Goal: Task Accomplishment & Management: Use online tool/utility

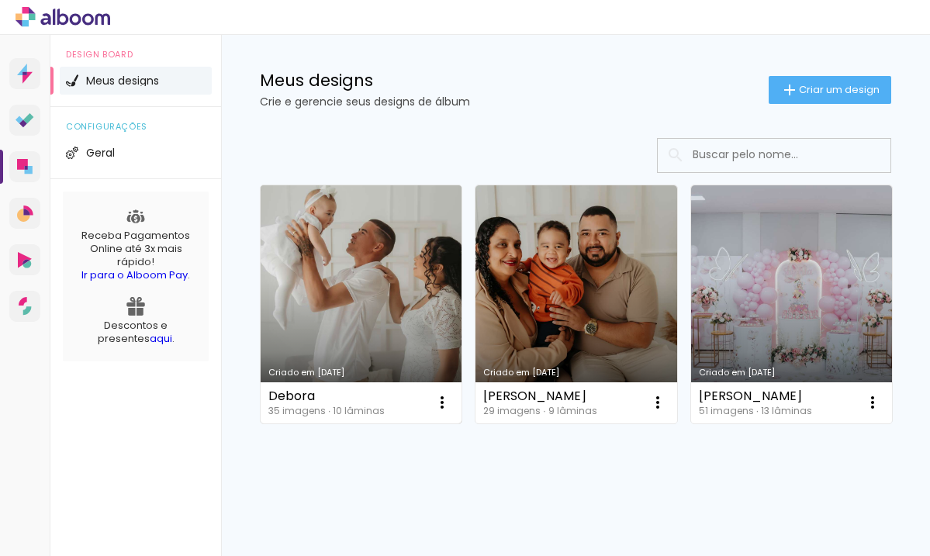
scroll to position [32, 0]
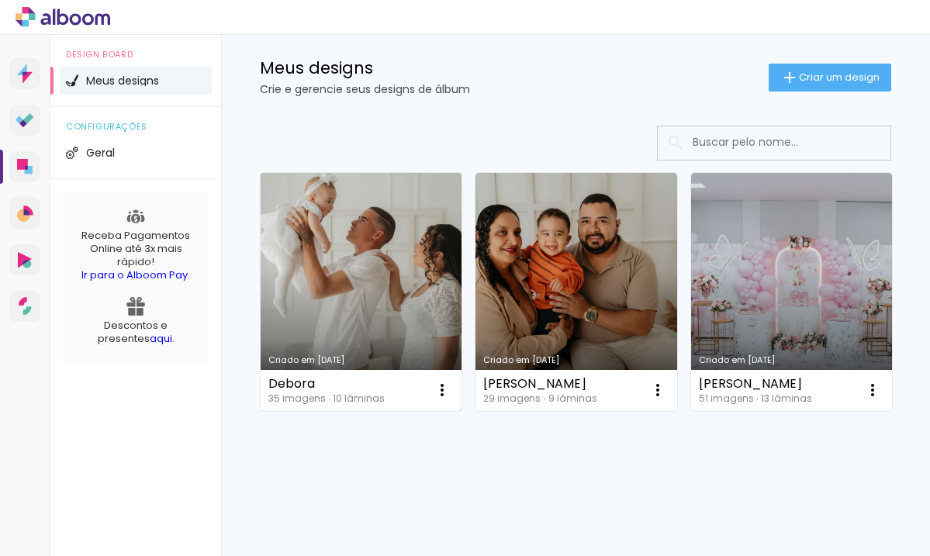
click at [371, 299] on link "Criado em [DATE]" at bounding box center [361, 292] width 201 height 238
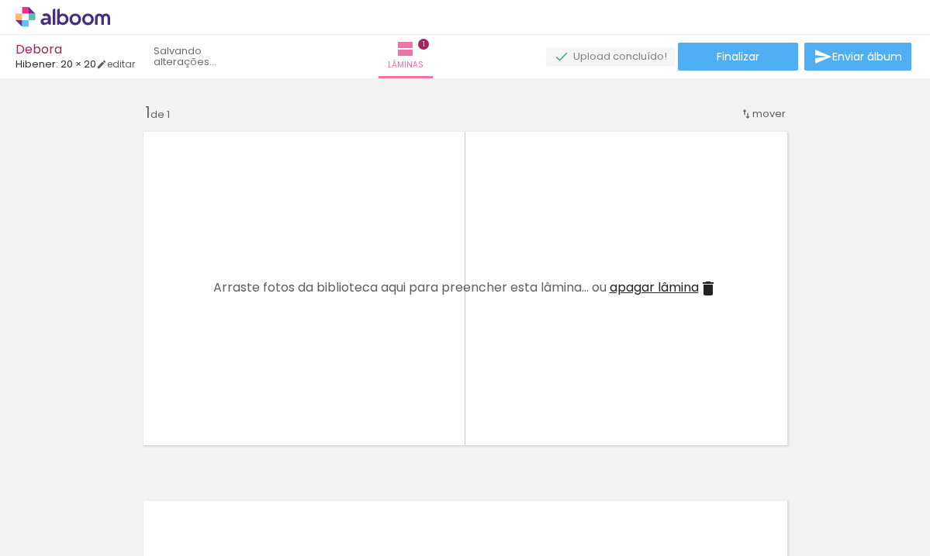
click at [126, 477] on iron-icon at bounding box center [121, 473] width 16 height 16
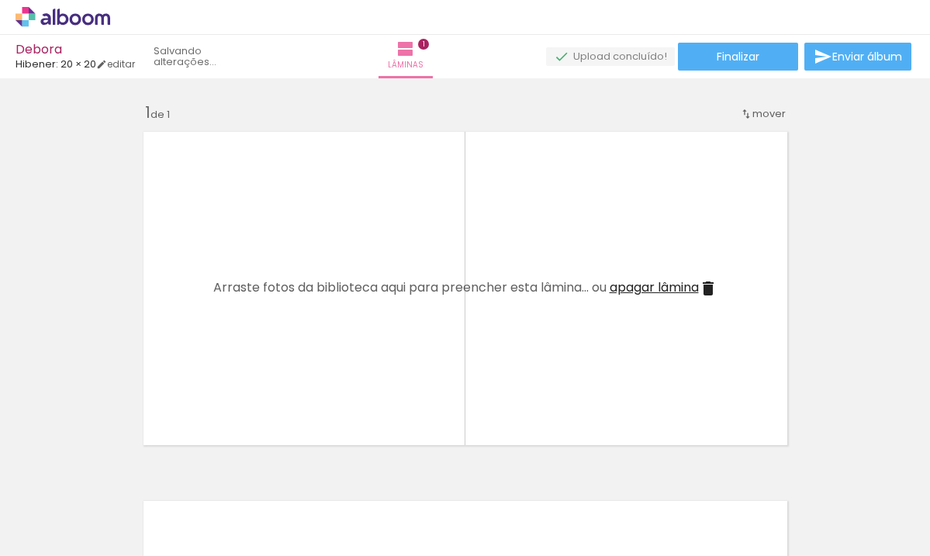
click at [126, 477] on iron-icon at bounding box center [121, 473] width 16 height 16
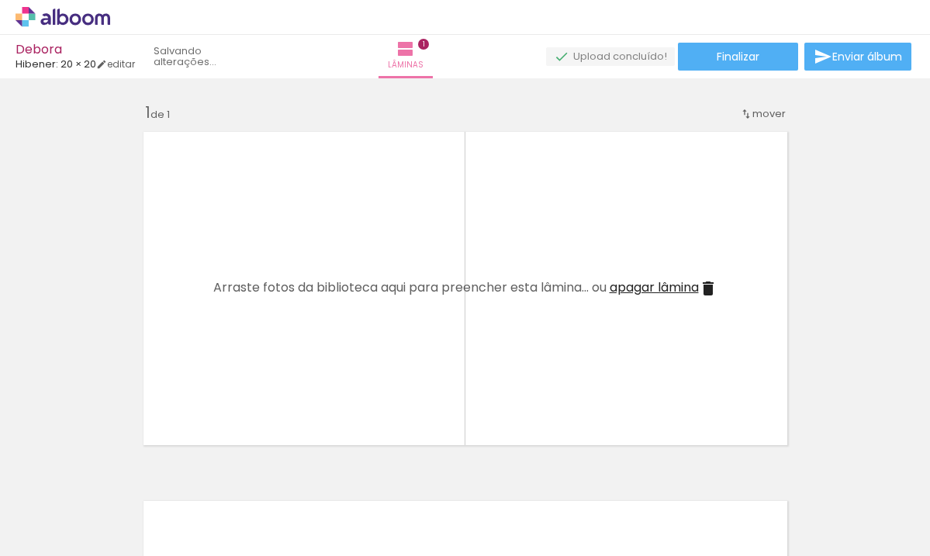
click at [126, 477] on iron-icon at bounding box center [121, 473] width 16 height 16
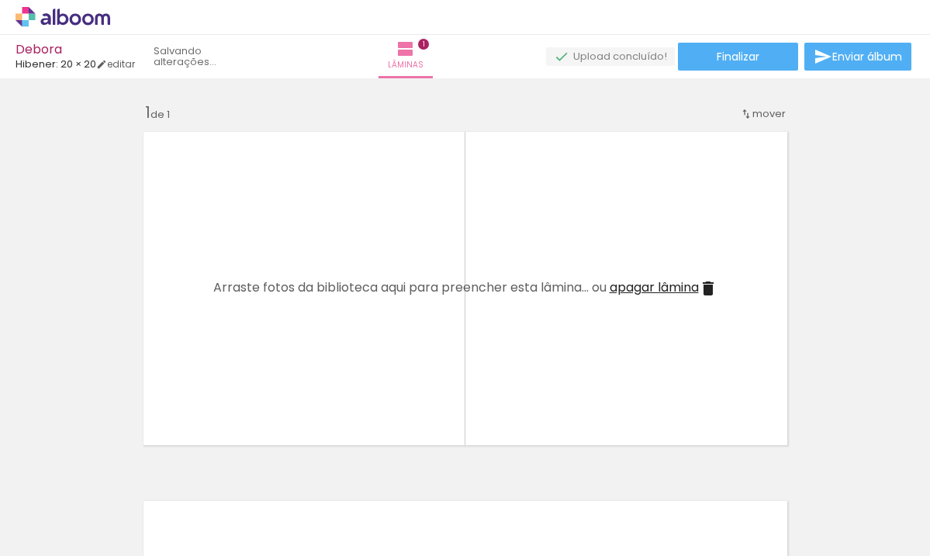
click at [126, 477] on iron-icon at bounding box center [121, 473] width 16 height 16
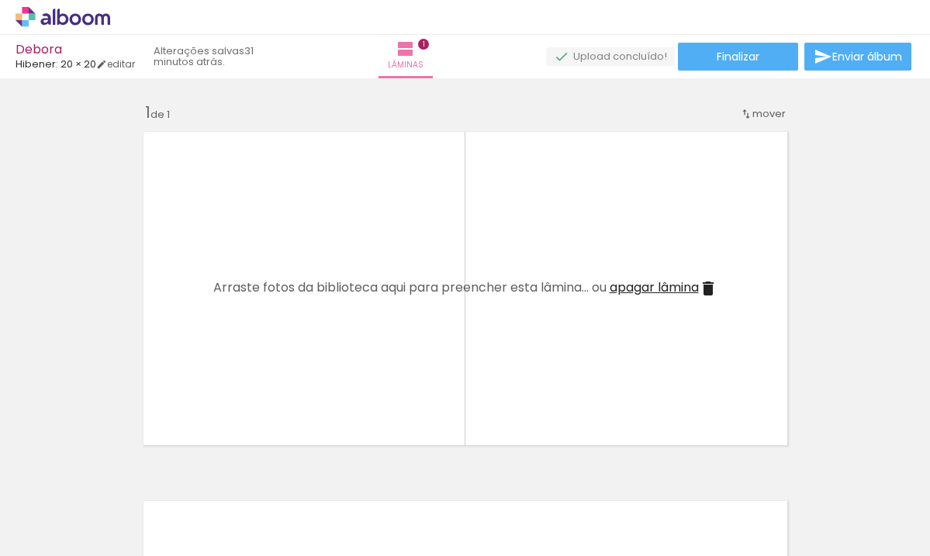
click at [126, 477] on iron-icon at bounding box center [121, 473] width 16 height 16
drag, startPoint x: 0, startPoint y: 0, endPoint x: 126, endPoint y: 477, distance: 493.4
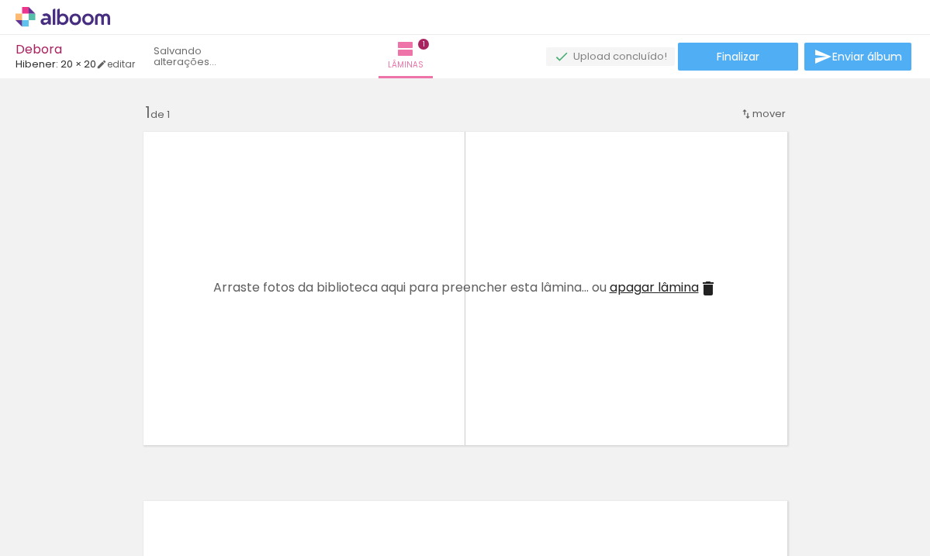
click at [126, 477] on iron-icon at bounding box center [121, 473] width 16 height 16
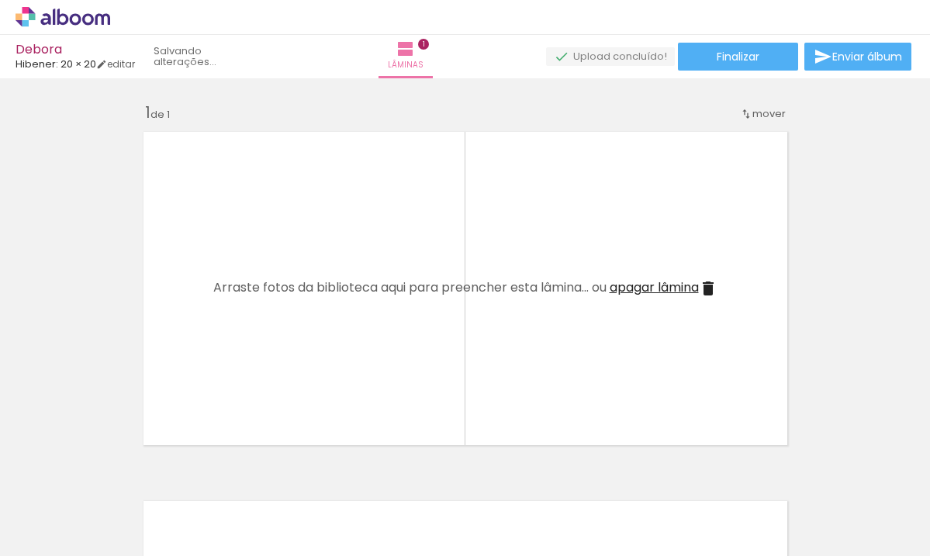
click at [126, 477] on iron-icon at bounding box center [121, 473] width 16 height 16
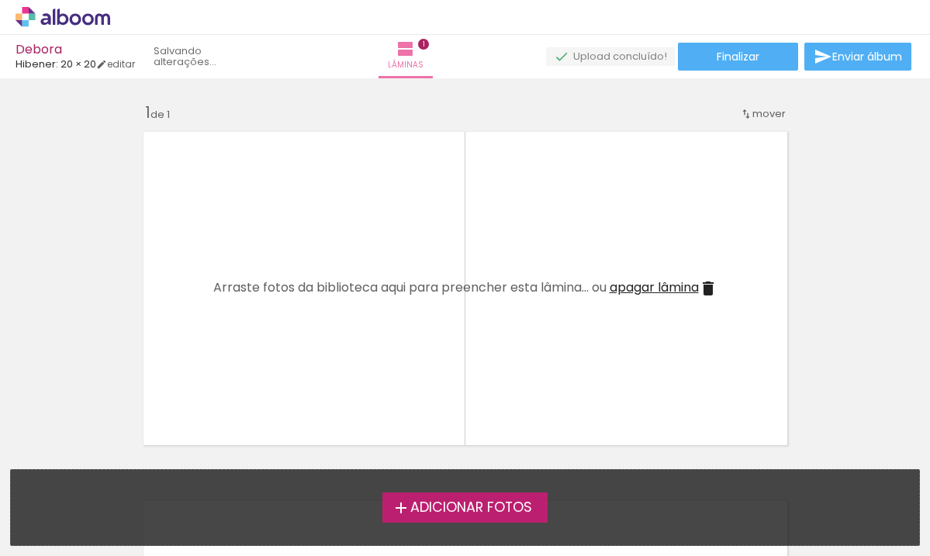
click at [126, 477] on div "Adicionar Fotos Solte suas fotos aqui..." at bounding box center [465, 507] width 908 height 75
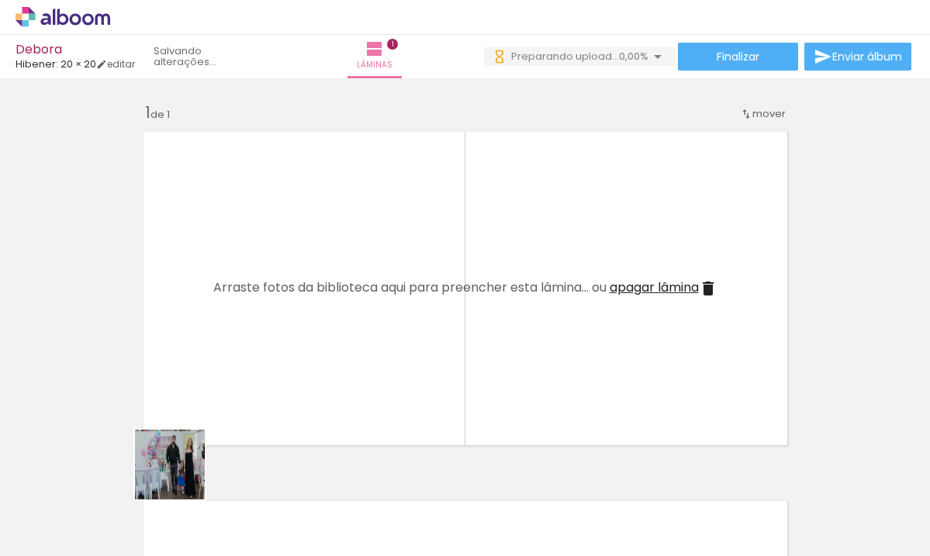
drag, startPoint x: 170, startPoint y: 505, endPoint x: 247, endPoint y: 445, distance: 97.3
click at [226, 361] on quentale-workspace at bounding box center [465, 278] width 930 height 556
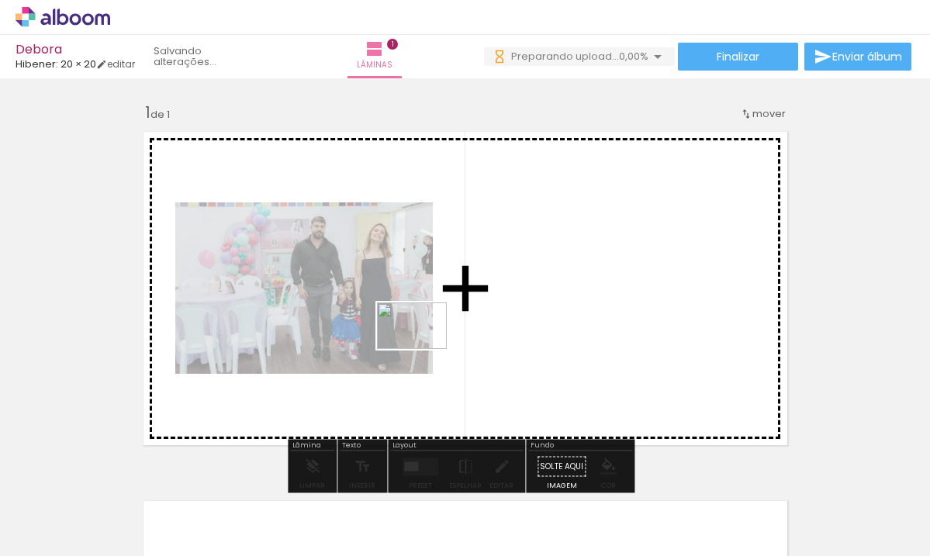
drag, startPoint x: 254, startPoint y: 507, endPoint x: 486, endPoint y: 350, distance: 280.9
click at [486, 350] on quentale-workspace at bounding box center [465, 278] width 930 height 556
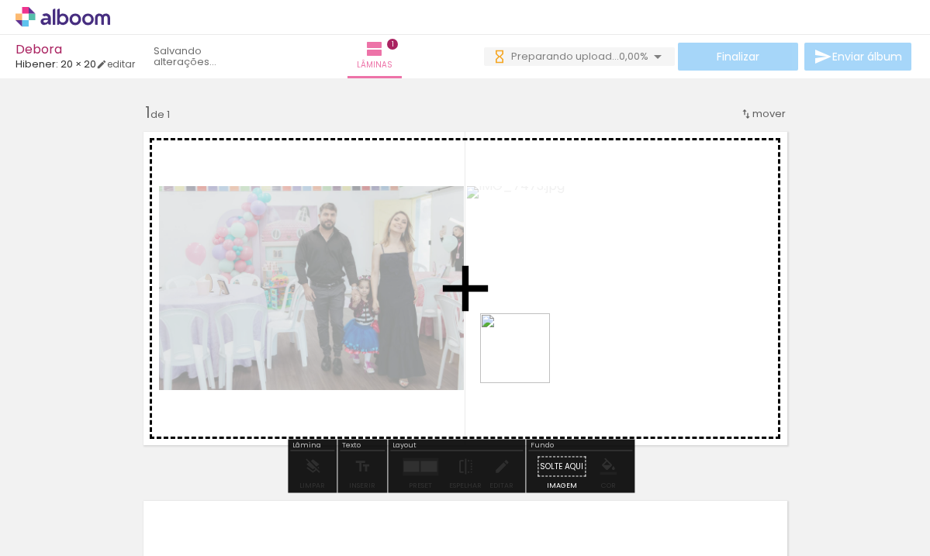
drag, startPoint x: 338, startPoint y: 513, endPoint x: 527, endPoint y: 360, distance: 243.2
click at [527, 360] on quentale-workspace at bounding box center [465, 278] width 930 height 556
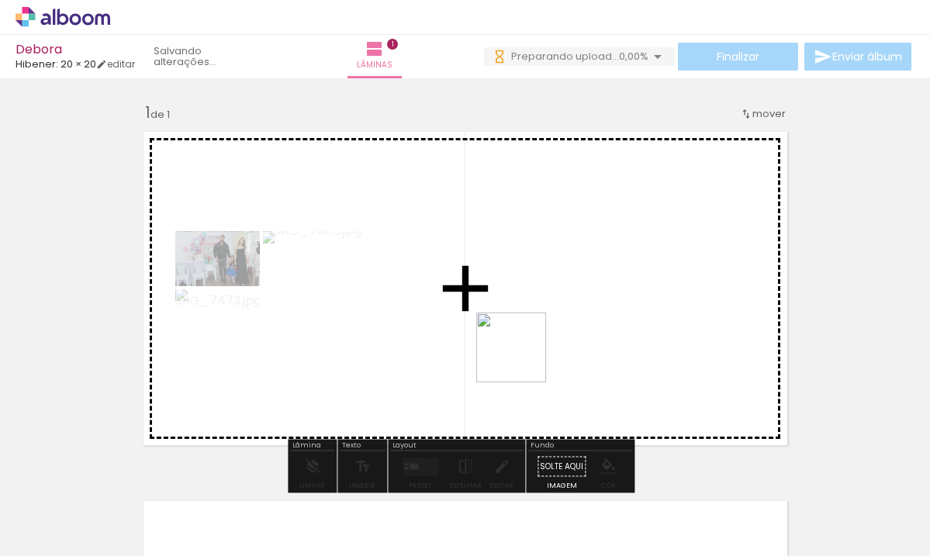
drag, startPoint x: 401, startPoint y: 517, endPoint x: 523, endPoint y: 359, distance: 199.6
click at [523, 359] on quentale-workspace at bounding box center [465, 278] width 930 height 556
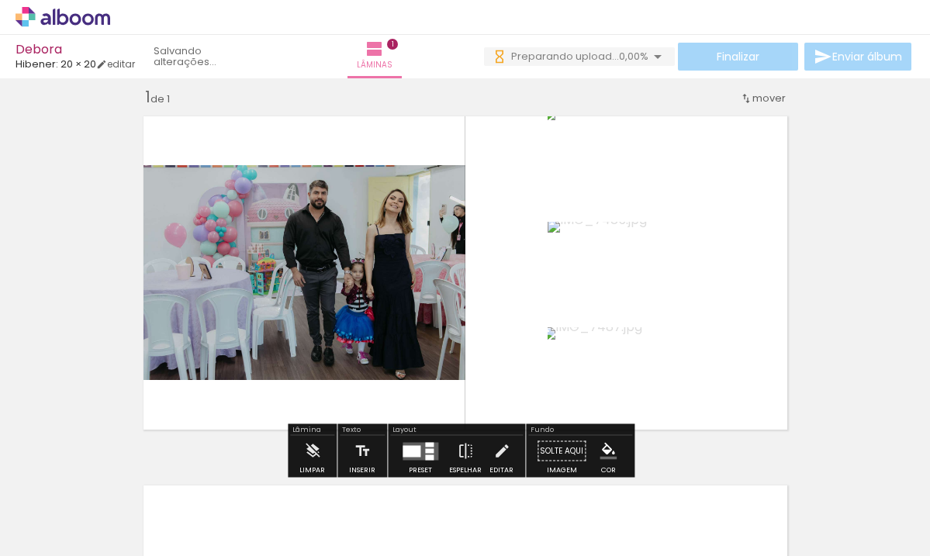
scroll to position [34, 0]
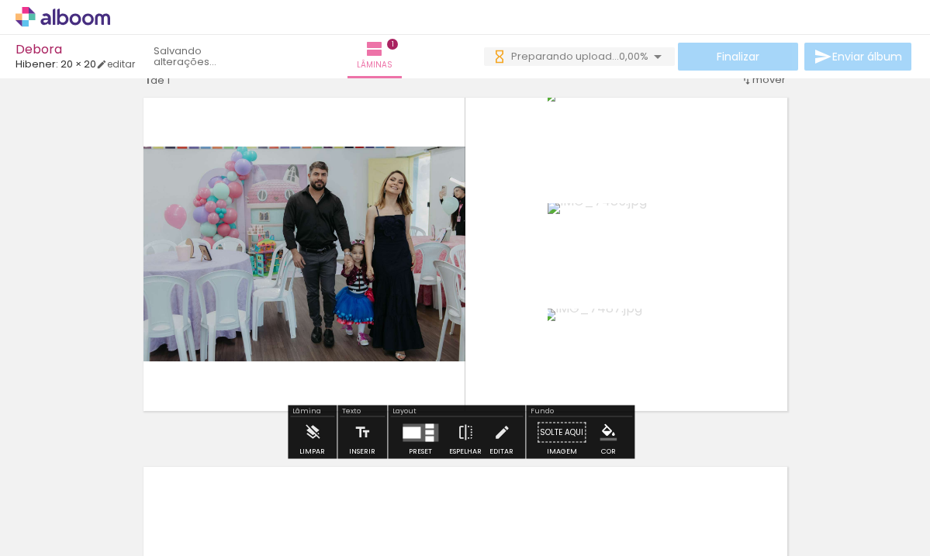
click at [425, 433] on div at bounding box center [429, 432] width 9 height 5
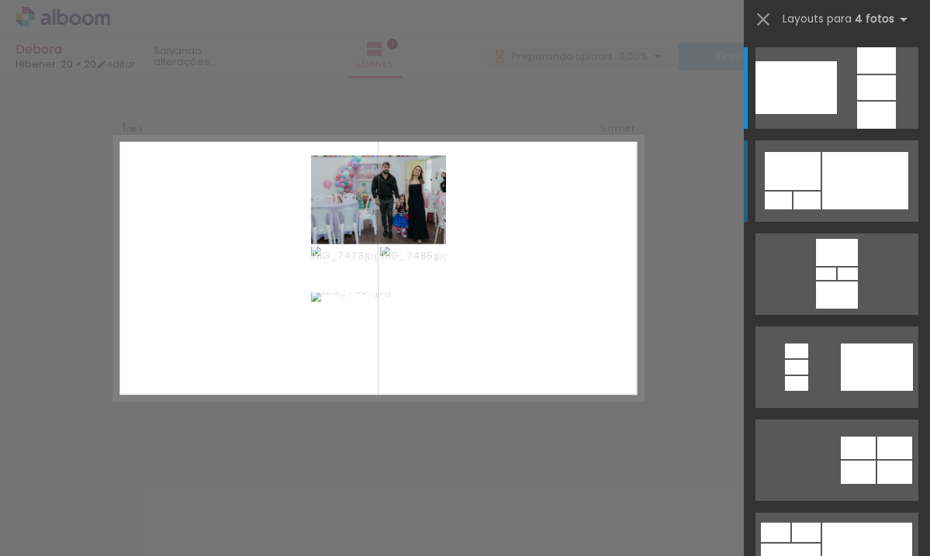
scroll to position [19, 0]
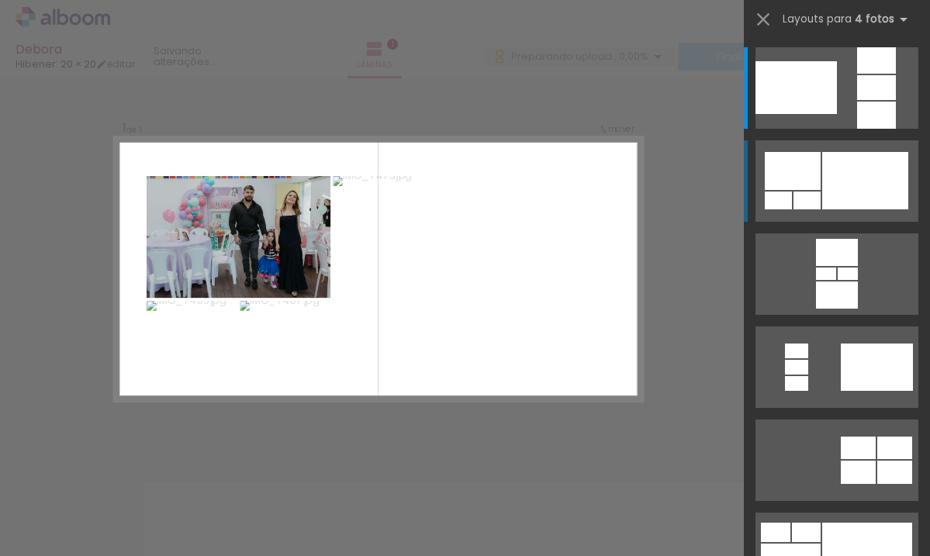
click at [847, 216] on quentale-layouter at bounding box center [836, 180] width 163 height 81
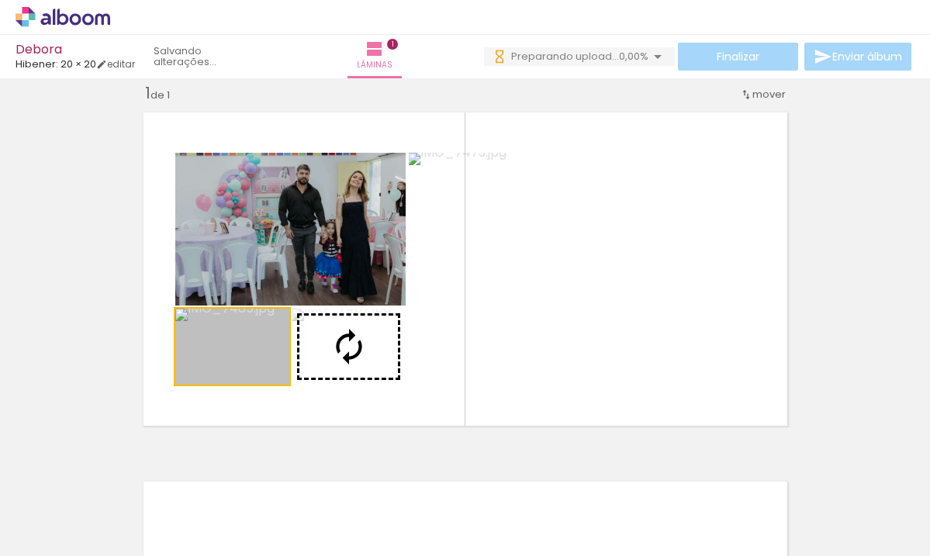
drag, startPoint x: 310, startPoint y: 367, endPoint x: 623, endPoint y: 318, distance: 316.3
click at [0, 0] on slot at bounding box center [0, 0] width 0 height 0
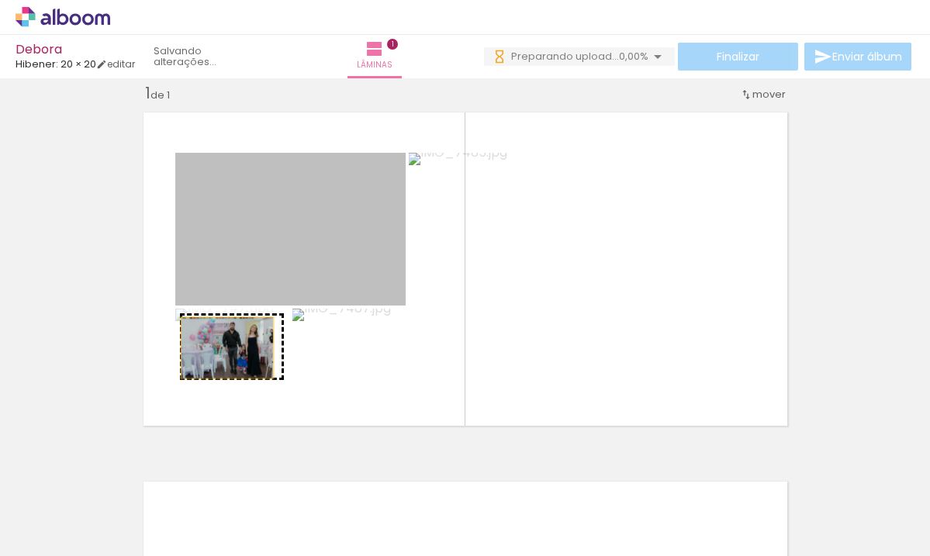
drag, startPoint x: 330, startPoint y: 268, endPoint x: 221, endPoint y: 347, distance: 135.0
click at [0, 0] on slot at bounding box center [0, 0] width 0 height 0
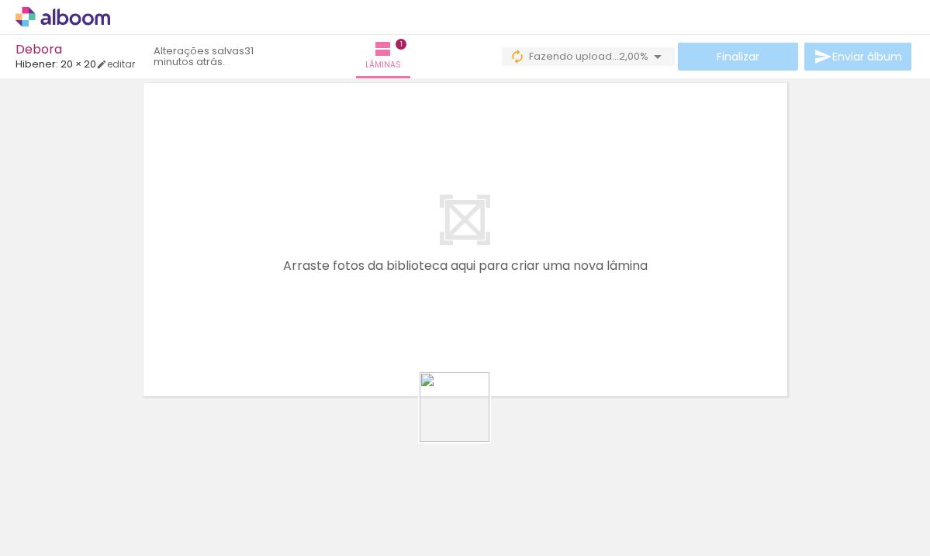
drag, startPoint x: 511, startPoint y: 517, endPoint x: 430, endPoint y: 377, distance: 162.3
click at [390, 337] on quentale-workspace at bounding box center [465, 278] width 930 height 556
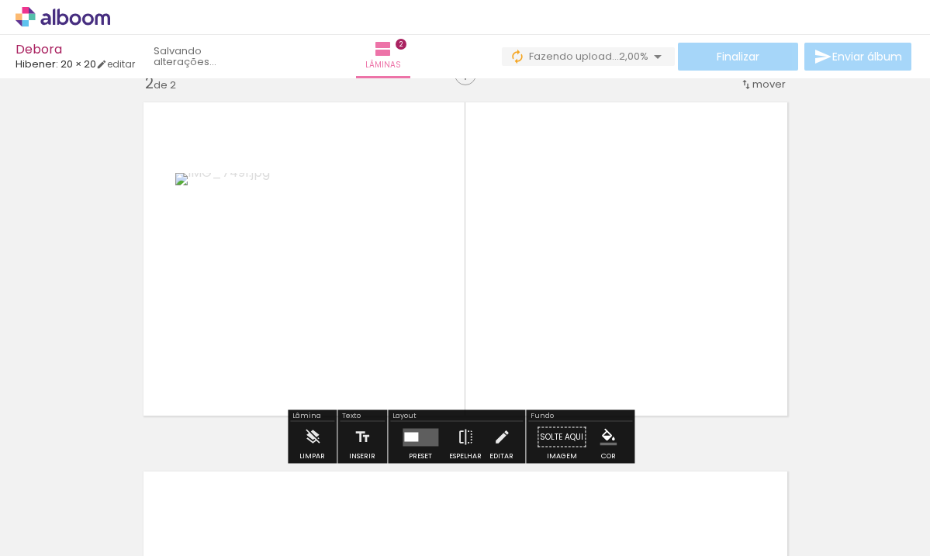
scroll to position [389, 0]
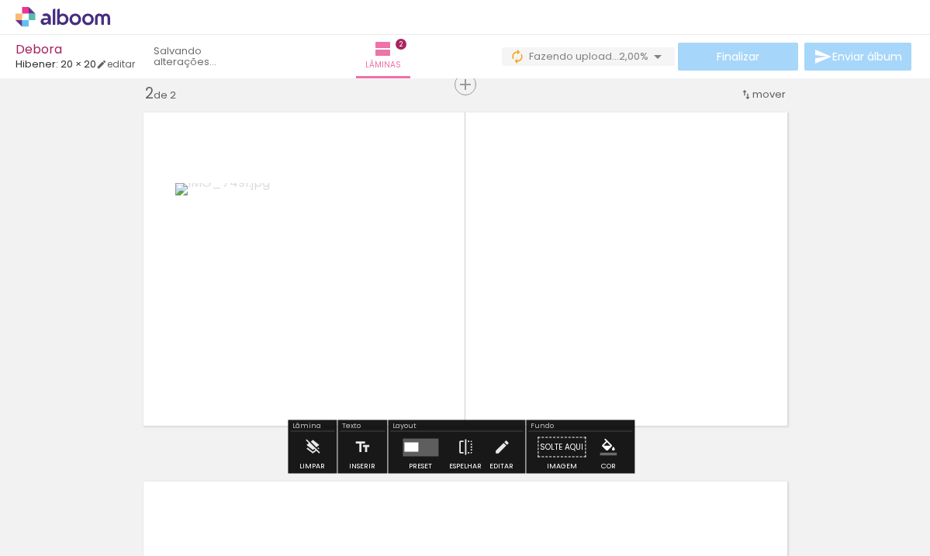
drag, startPoint x: 611, startPoint y: 520, endPoint x: 523, endPoint y: 399, distance: 150.5
click at [468, 354] on quentale-workspace at bounding box center [465, 278] width 930 height 556
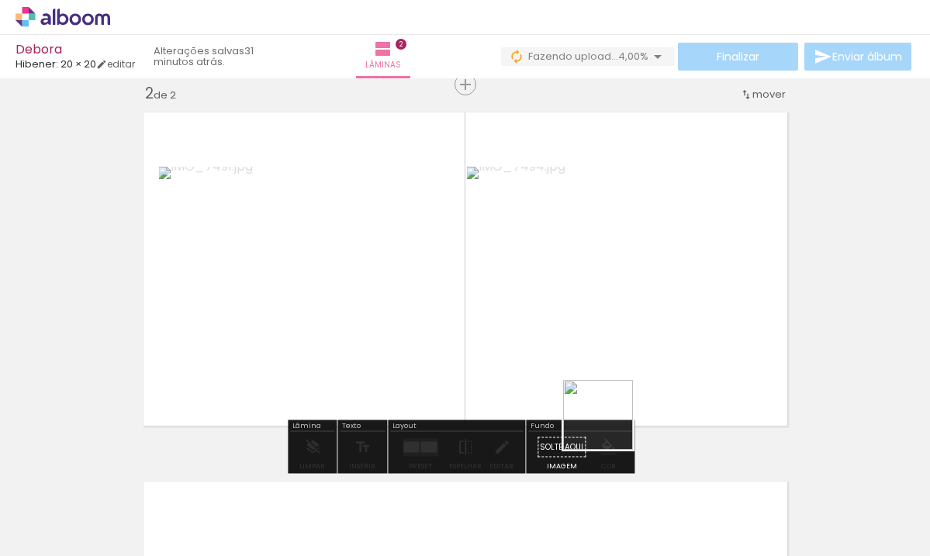
drag, startPoint x: 662, startPoint y: 514, endPoint x: 599, endPoint y: 381, distance: 147.4
click at [593, 373] on quentale-workspace at bounding box center [465, 278] width 930 height 556
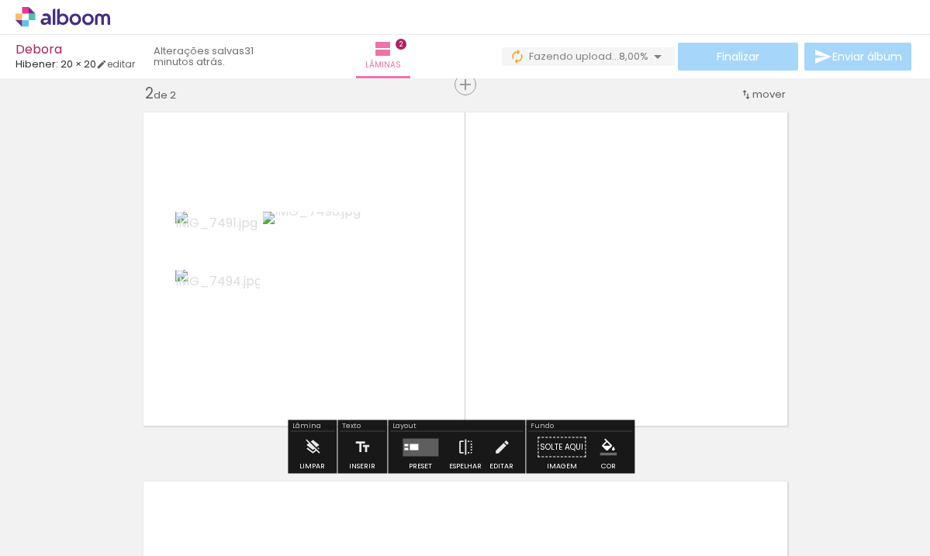
drag, startPoint x: 768, startPoint y: 503, endPoint x: 426, endPoint y: 316, distance: 389.4
click at [421, 316] on quentale-workspace at bounding box center [465, 278] width 930 height 556
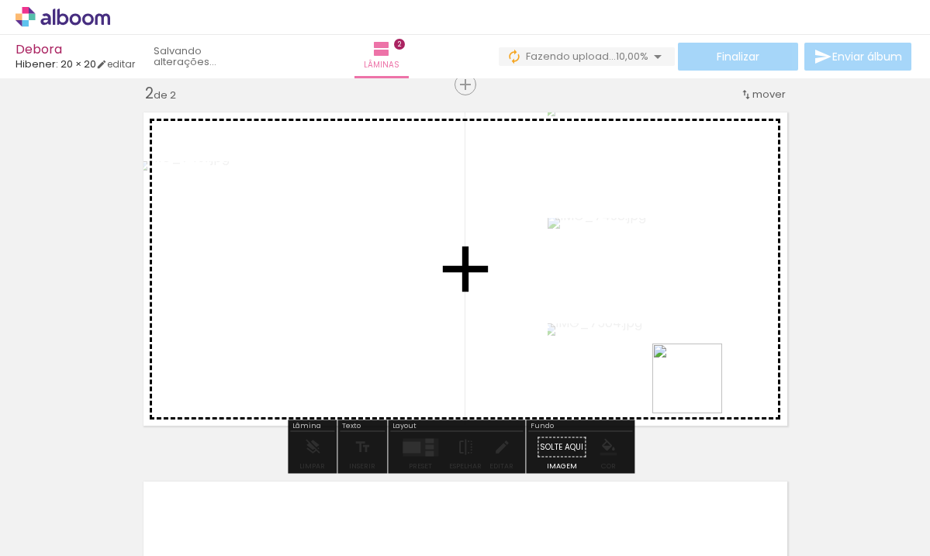
drag, startPoint x: 838, startPoint y: 506, endPoint x: 652, endPoint y: 344, distance: 246.8
click at [651, 346] on quentale-workspace at bounding box center [465, 278] width 930 height 556
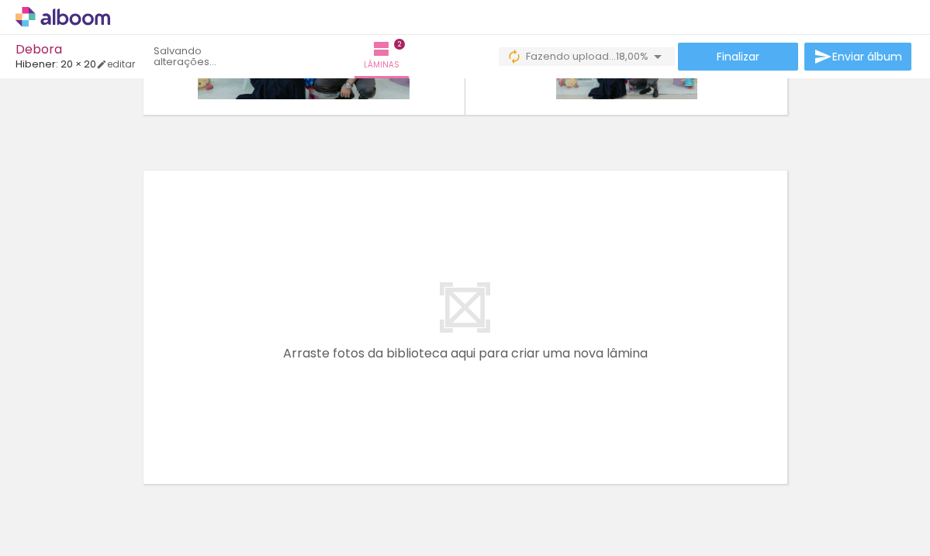
scroll to position [0, 693]
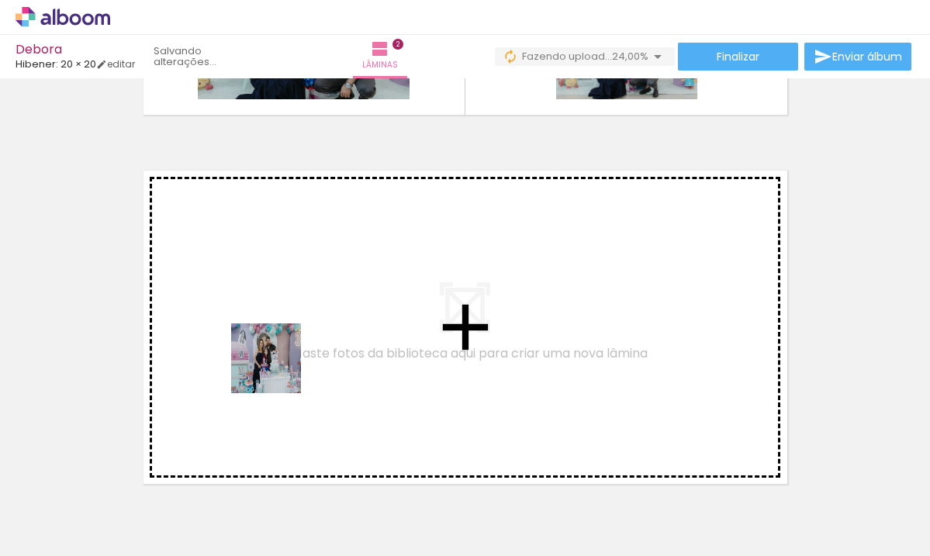
drag, startPoint x: 256, startPoint y: 519, endPoint x: 278, endPoint y: 370, distance: 150.5
click at [278, 370] on quentale-workspace at bounding box center [465, 278] width 930 height 556
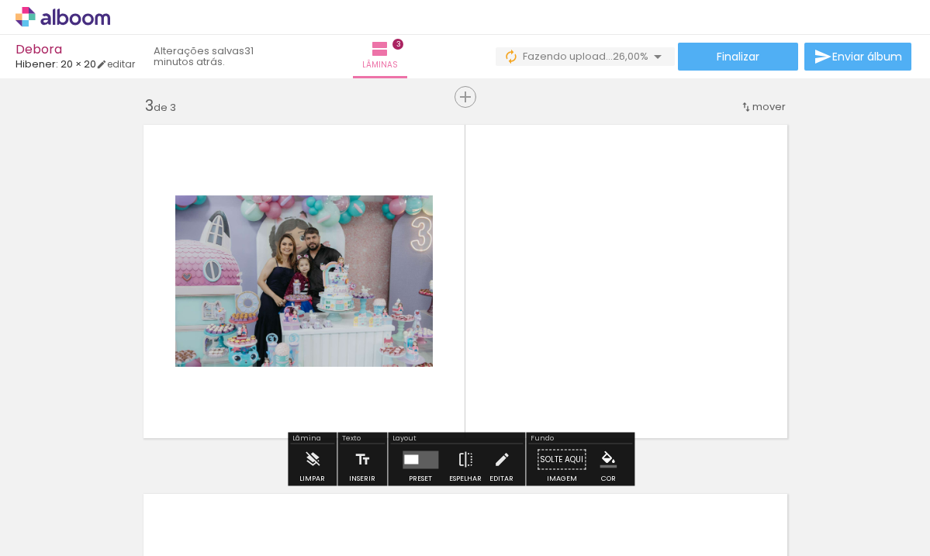
scroll to position [758, 0]
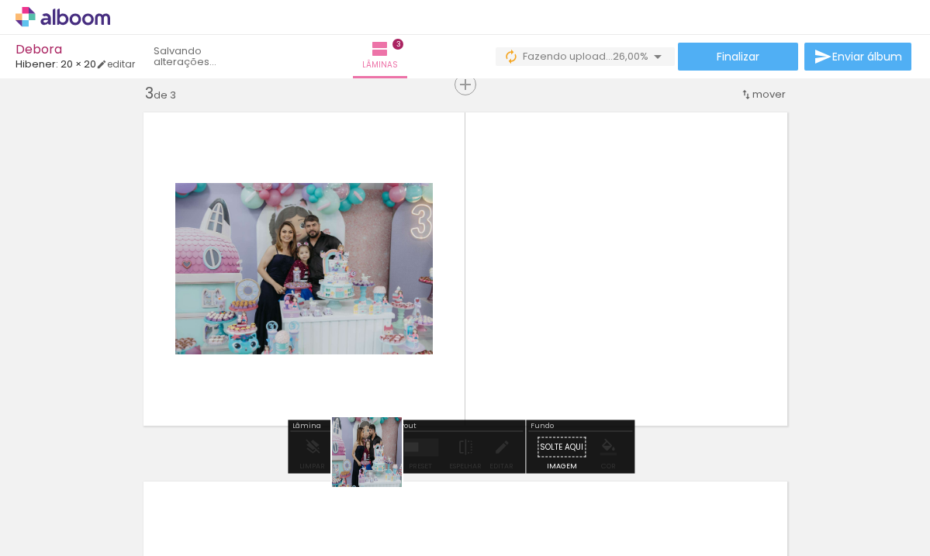
drag, startPoint x: 360, startPoint y: 515, endPoint x: 506, endPoint y: 385, distance: 195.6
click at [534, 344] on quentale-workspace at bounding box center [465, 278] width 930 height 556
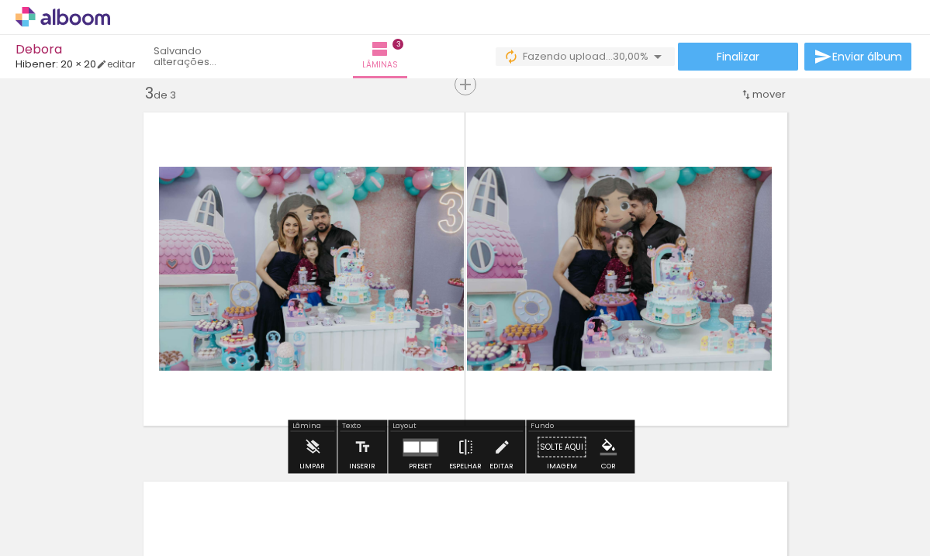
click at [409, 447] on div at bounding box center [411, 446] width 16 height 11
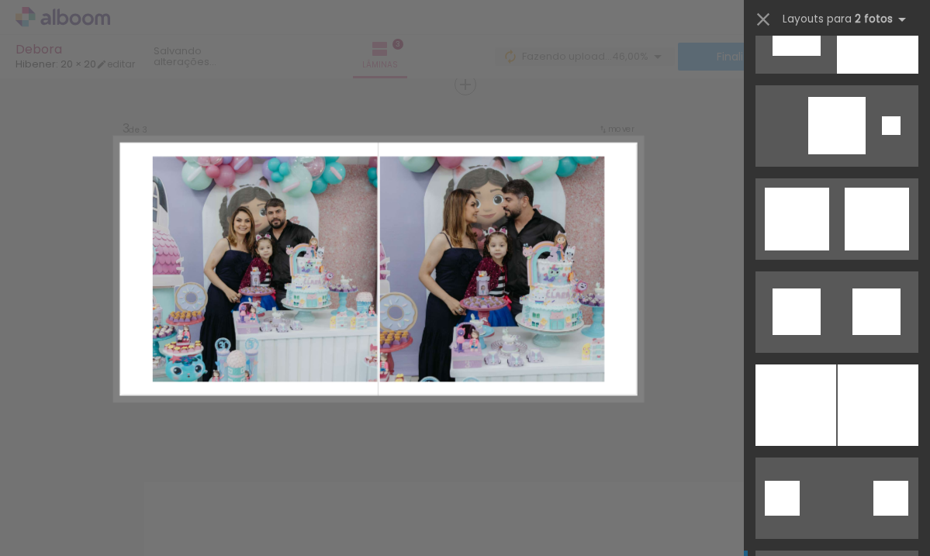
scroll to position [4025, 0]
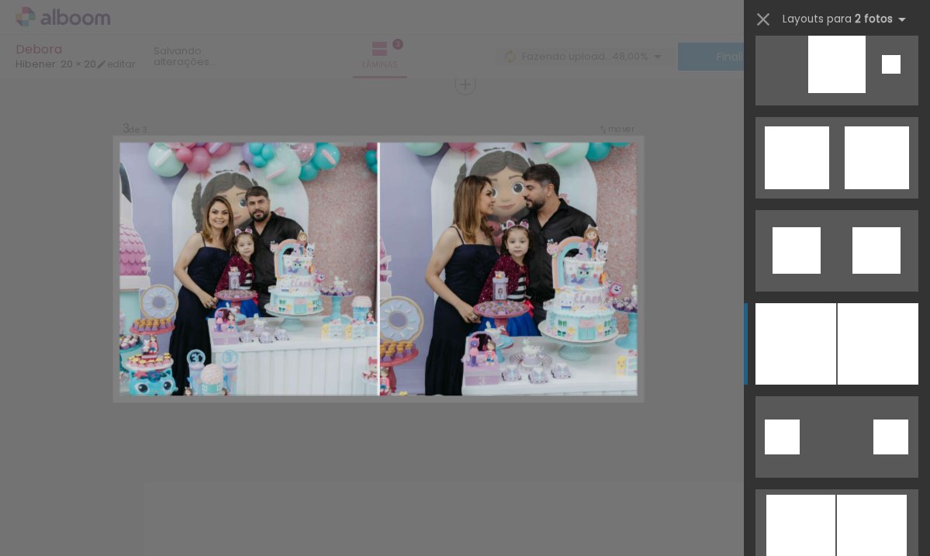
click at [838, 352] on div at bounding box center [878, 343] width 81 height 81
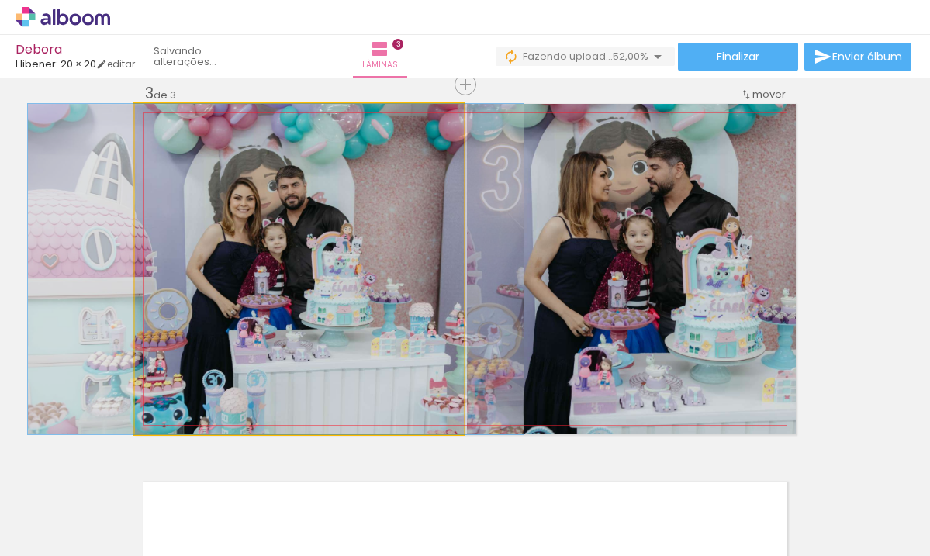
drag, startPoint x: 325, startPoint y: 361, endPoint x: 302, endPoint y: 352, distance: 24.8
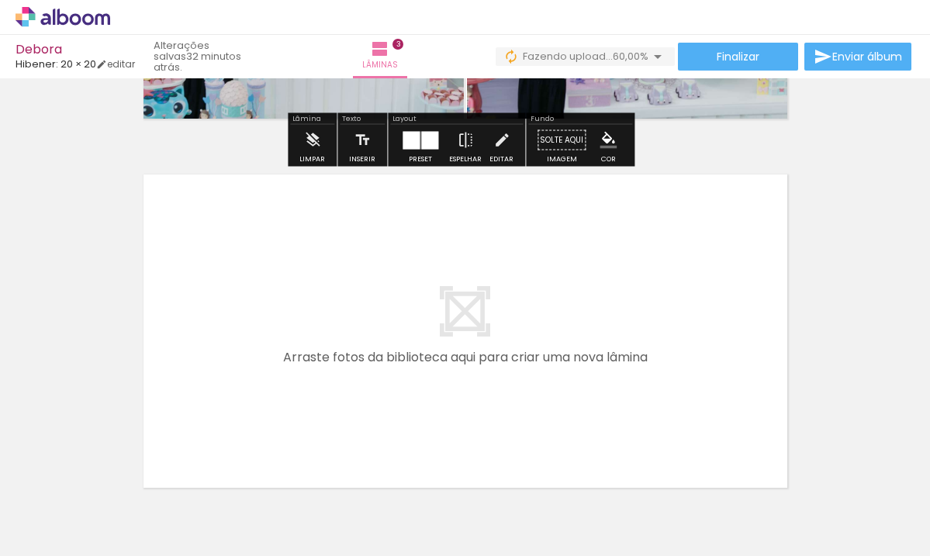
scroll to position [1078, 0]
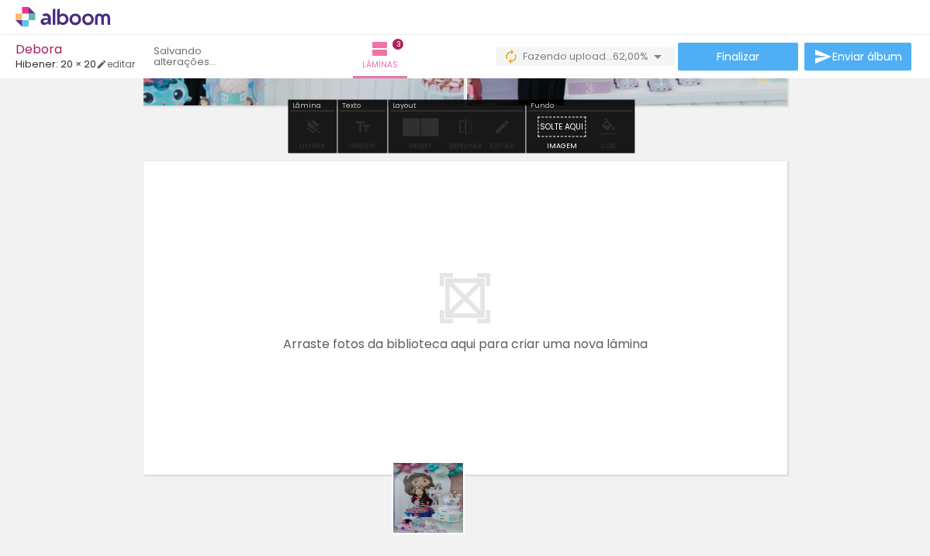
drag, startPoint x: 440, startPoint y: 515, endPoint x: 505, endPoint y: 473, distance: 77.4
click at [427, 392] on quentale-workspace at bounding box center [465, 278] width 930 height 556
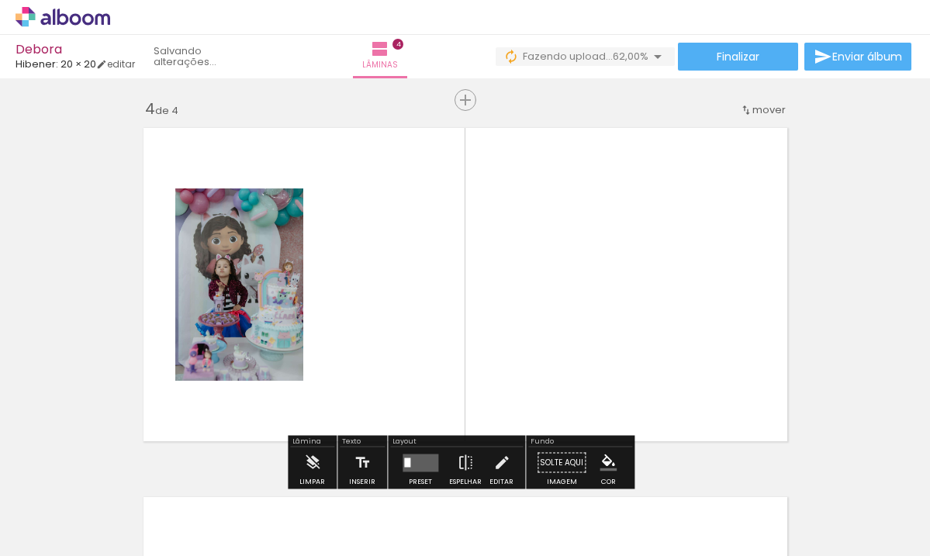
scroll to position [1127, 0]
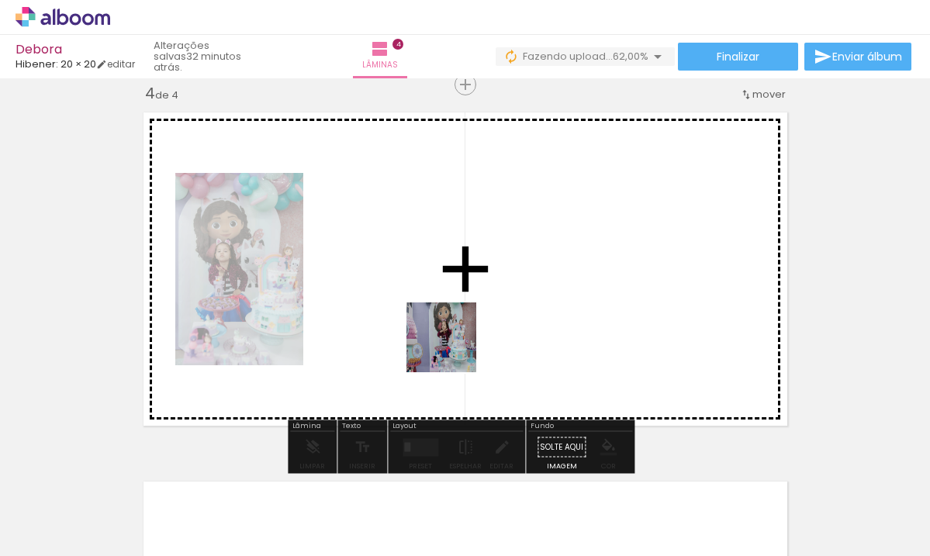
drag, startPoint x: 523, startPoint y: 499, endPoint x: 532, endPoint y: 426, distance: 74.2
click at [452, 349] on quentale-workspace at bounding box center [465, 278] width 930 height 556
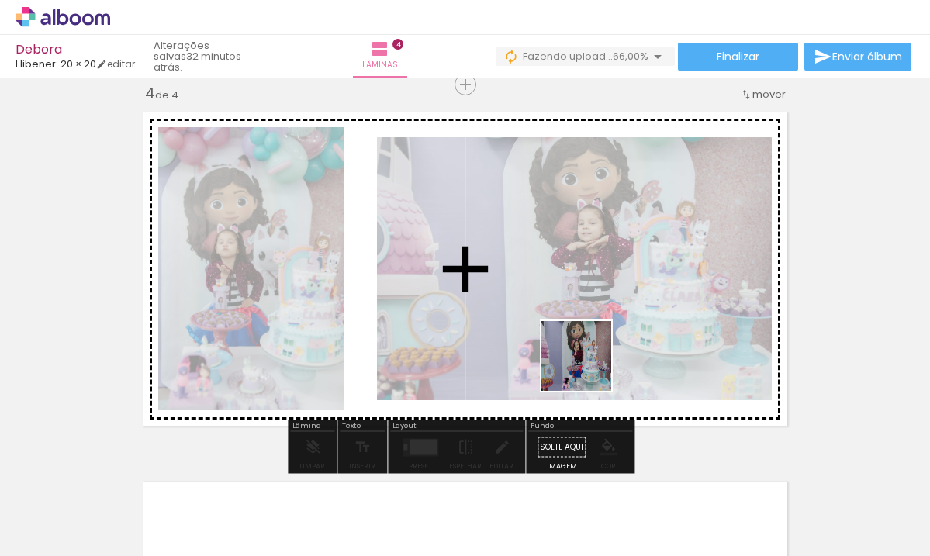
drag, startPoint x: 599, startPoint y: 512, endPoint x: 588, endPoint y: 368, distance: 144.7
click at [588, 368] on quentale-workspace at bounding box center [465, 278] width 930 height 556
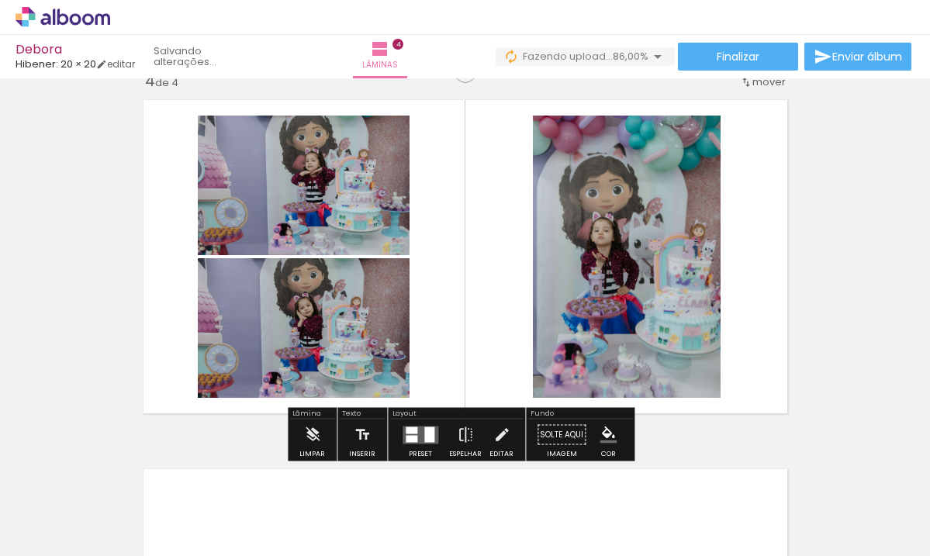
scroll to position [1209, 0]
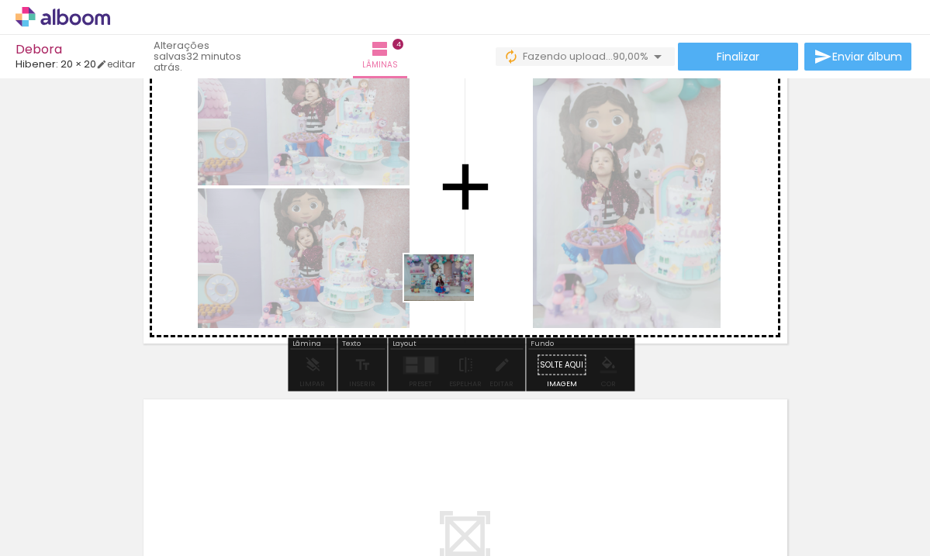
drag, startPoint x: 405, startPoint y: 485, endPoint x: 451, endPoint y: 301, distance: 189.4
click at [451, 301] on quentale-workspace at bounding box center [465, 278] width 930 height 556
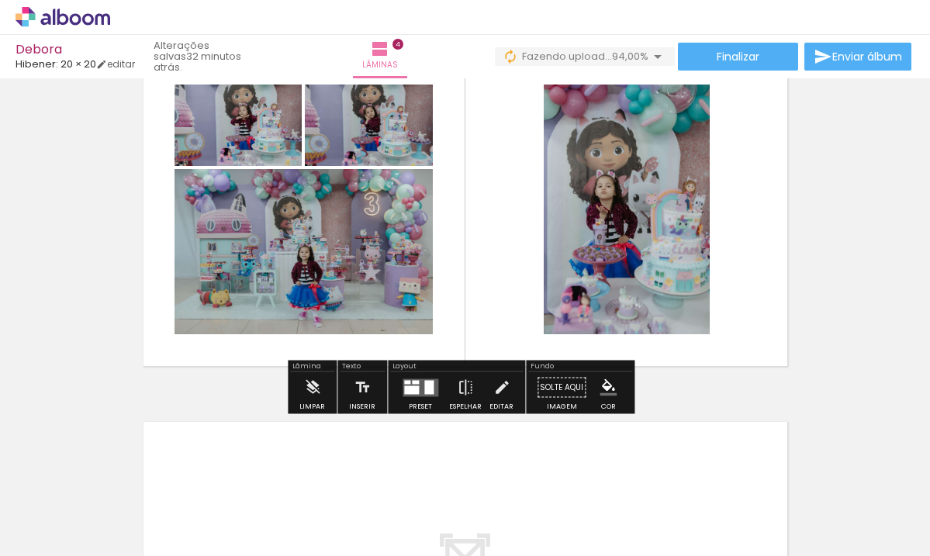
scroll to position [1042, 0]
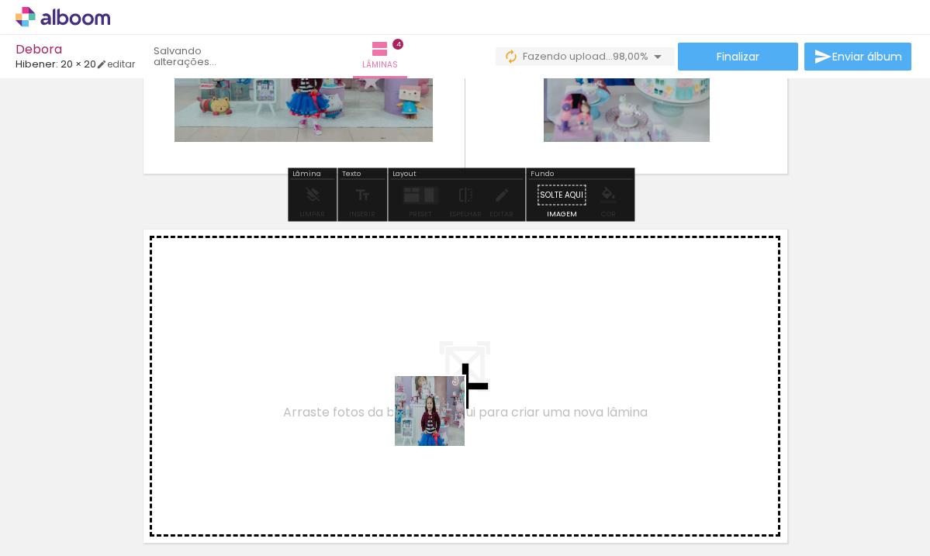
drag, startPoint x: 475, startPoint y: 497, endPoint x: 424, endPoint y: 389, distance: 119.0
click at [424, 389] on quentale-workspace at bounding box center [465, 278] width 930 height 556
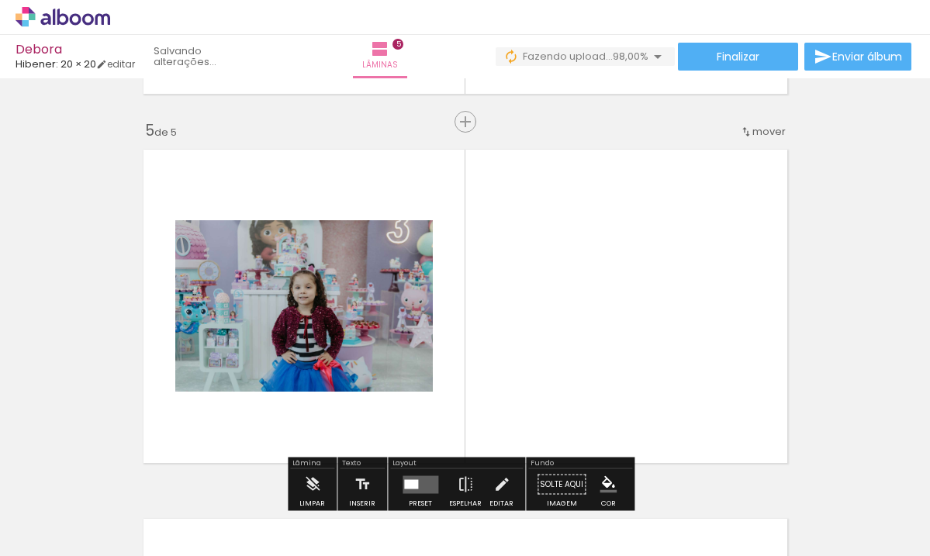
scroll to position [1496, 0]
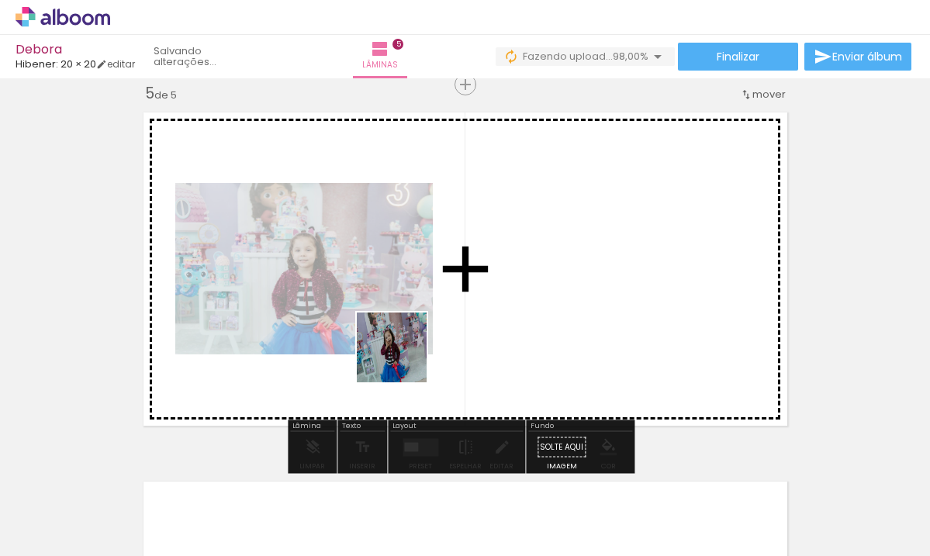
drag, startPoint x: 561, startPoint y: 522, endPoint x: 403, endPoint y: 359, distance: 227.1
click at [403, 359] on quentale-workspace at bounding box center [465, 278] width 930 height 556
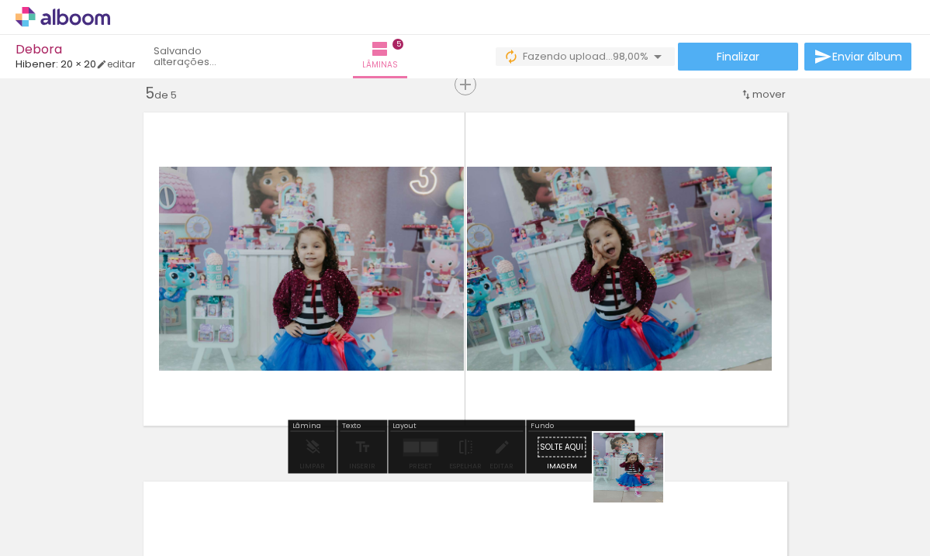
drag, startPoint x: 648, startPoint y: 513, endPoint x: 630, endPoint y: 358, distance: 156.9
click at [617, 368] on quentale-workspace at bounding box center [465, 278] width 930 height 556
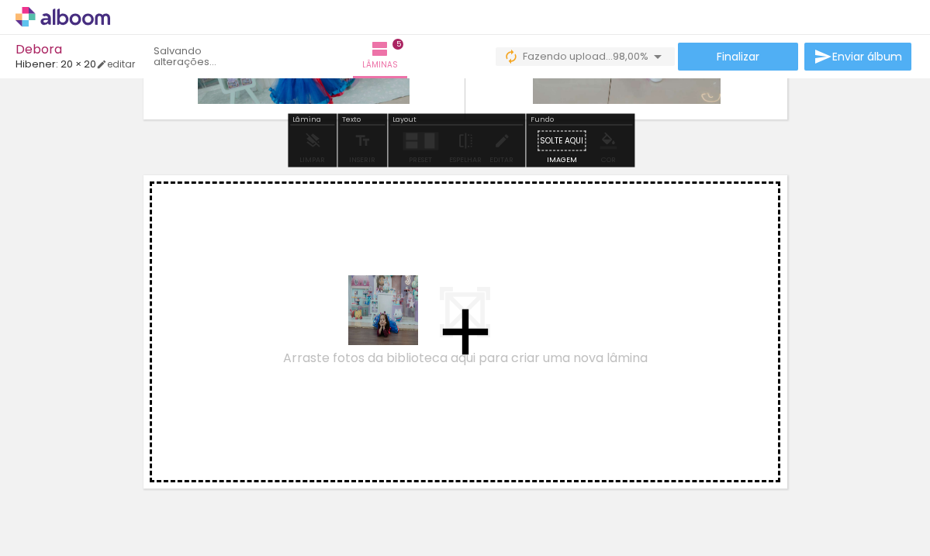
drag, startPoint x: 737, startPoint y: 507, endPoint x: 395, endPoint y: 322, distance: 389.0
click at [395, 322] on quentale-workspace at bounding box center [465, 278] width 930 height 556
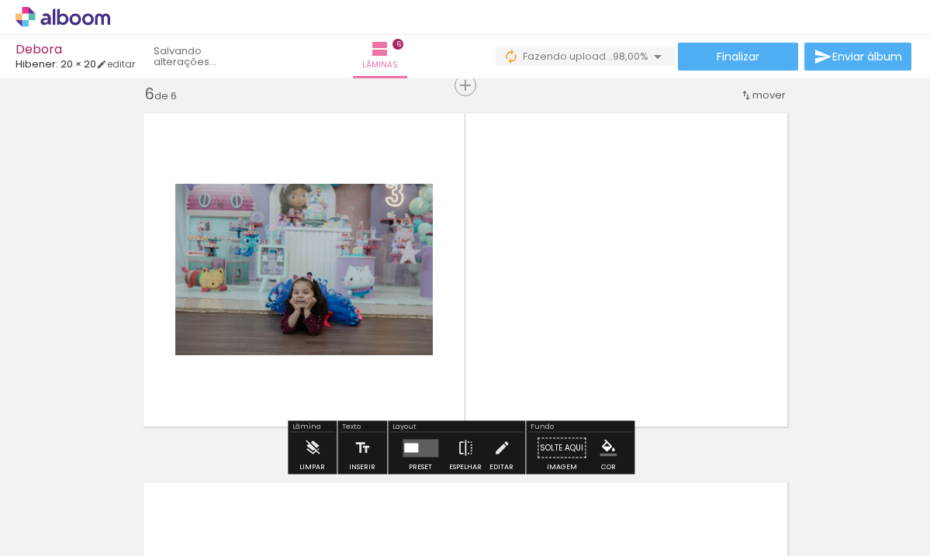
scroll to position [1865, 0]
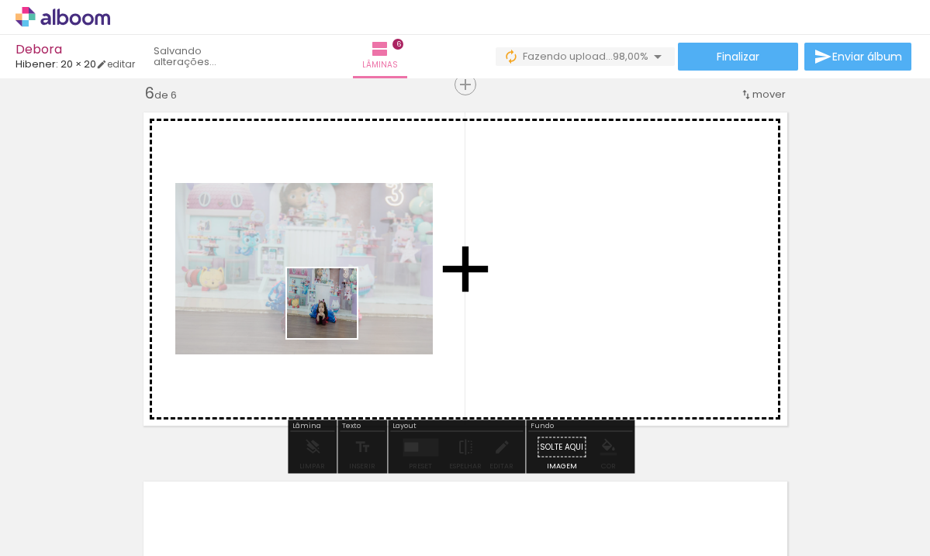
drag, startPoint x: 792, startPoint y: 513, endPoint x: 333, endPoint y: 315, distance: 499.2
click at [333, 315] on quentale-workspace at bounding box center [465, 278] width 930 height 556
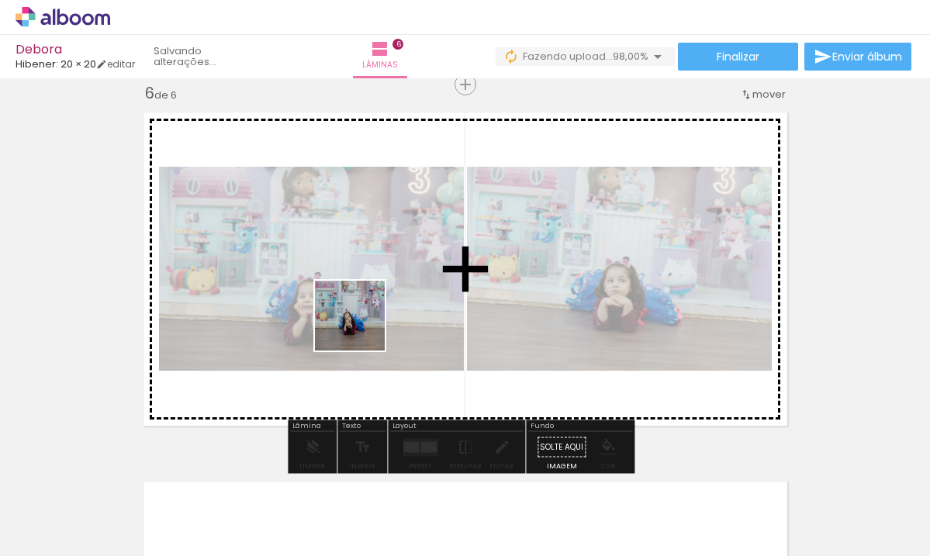
drag, startPoint x: 918, startPoint y: 500, endPoint x: 351, endPoint y: 320, distance: 594.8
click at [351, 323] on quentale-workspace at bounding box center [465, 278] width 930 height 556
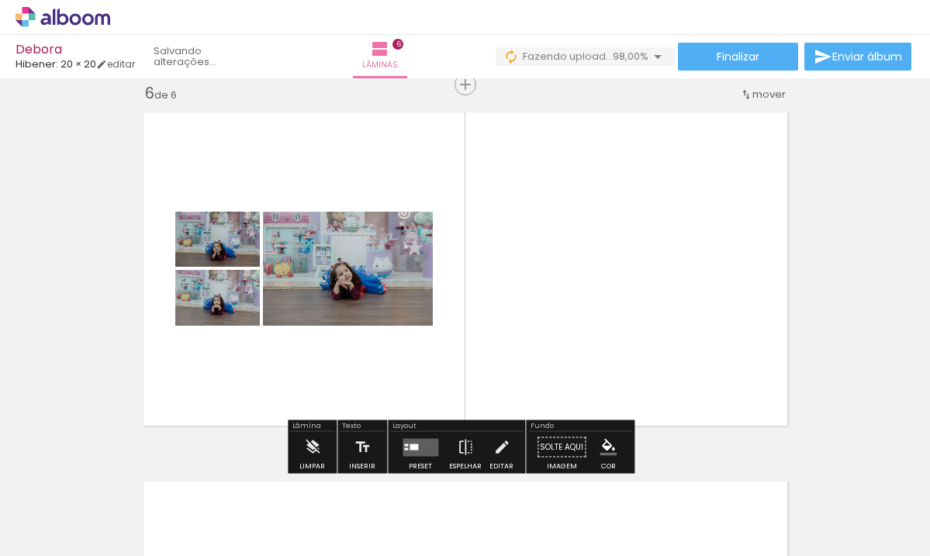
scroll to position [0, 1631]
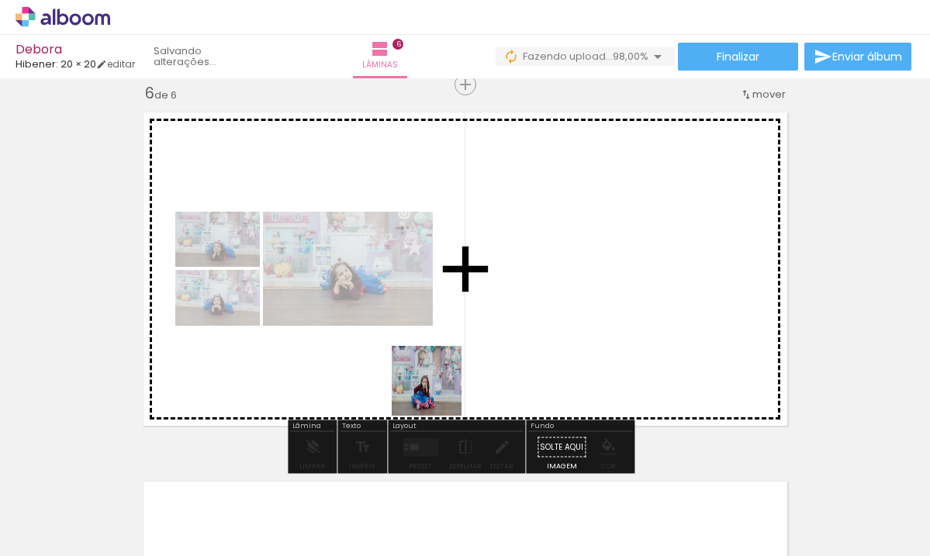
drag, startPoint x: 373, startPoint y: 527, endPoint x: 461, endPoint y: 475, distance: 101.9
click at [481, 354] on quentale-workspace at bounding box center [465, 278] width 930 height 556
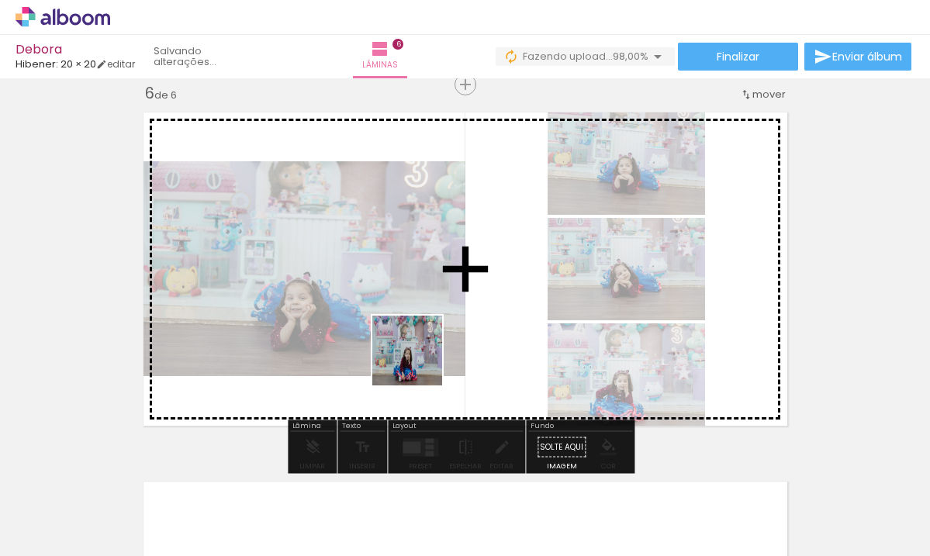
drag, startPoint x: 444, startPoint y: 518, endPoint x: 418, endPoint y: 361, distance: 158.7
click at [418, 362] on quentale-workspace at bounding box center [465, 278] width 930 height 556
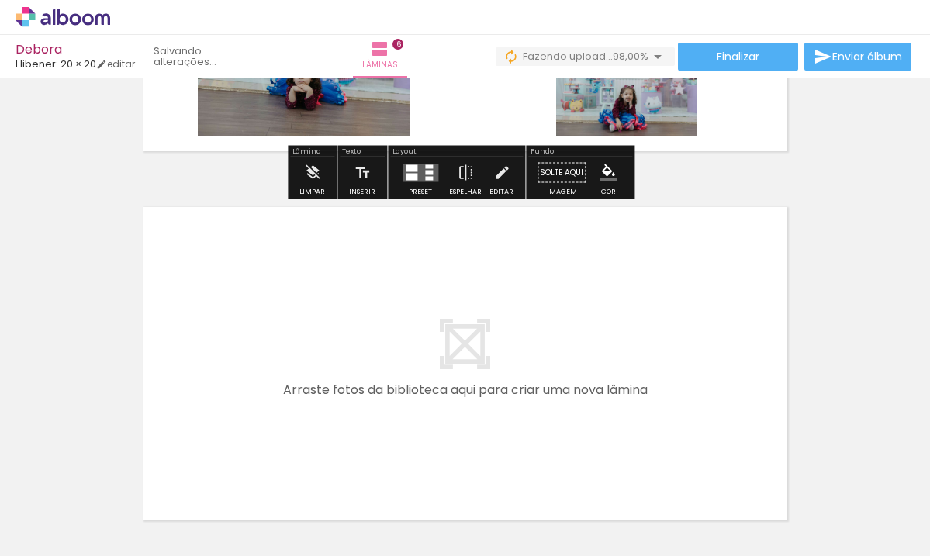
scroll to position [2233, 0]
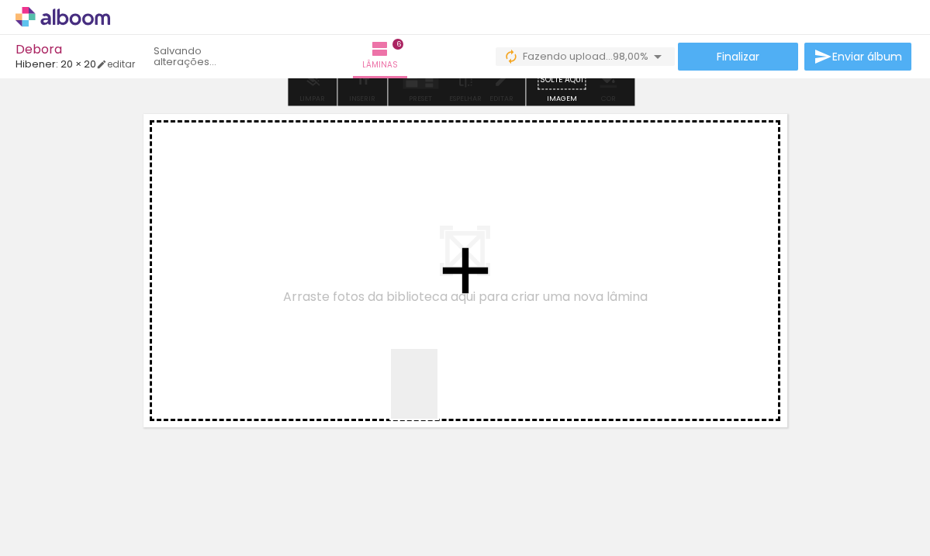
drag, startPoint x: 437, startPoint y: 396, endPoint x: 355, endPoint y: 309, distance: 119.0
click at [355, 309] on quentale-workspace at bounding box center [465, 278] width 930 height 556
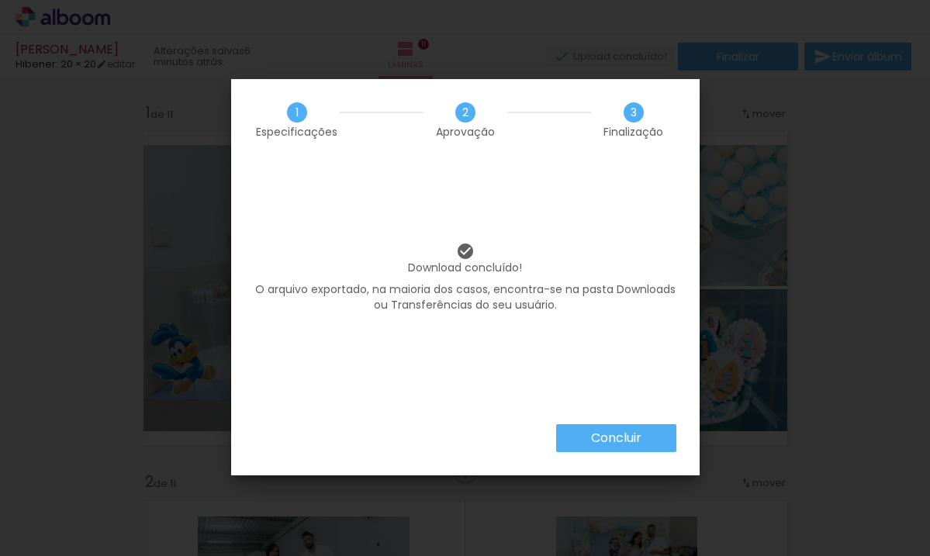
scroll to position [0, 3545]
